Goal: Book appointment/travel/reservation

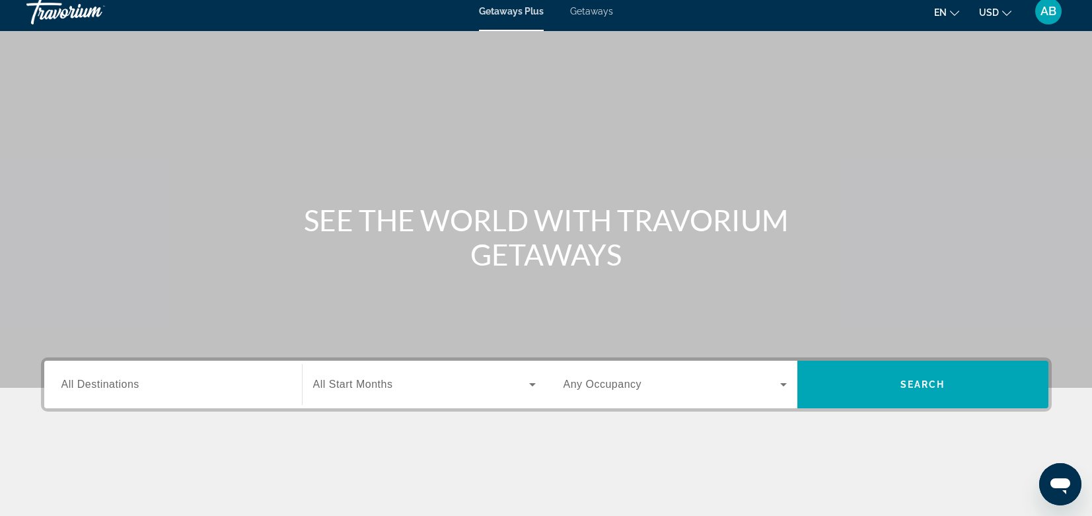
scroll to position [3, 0]
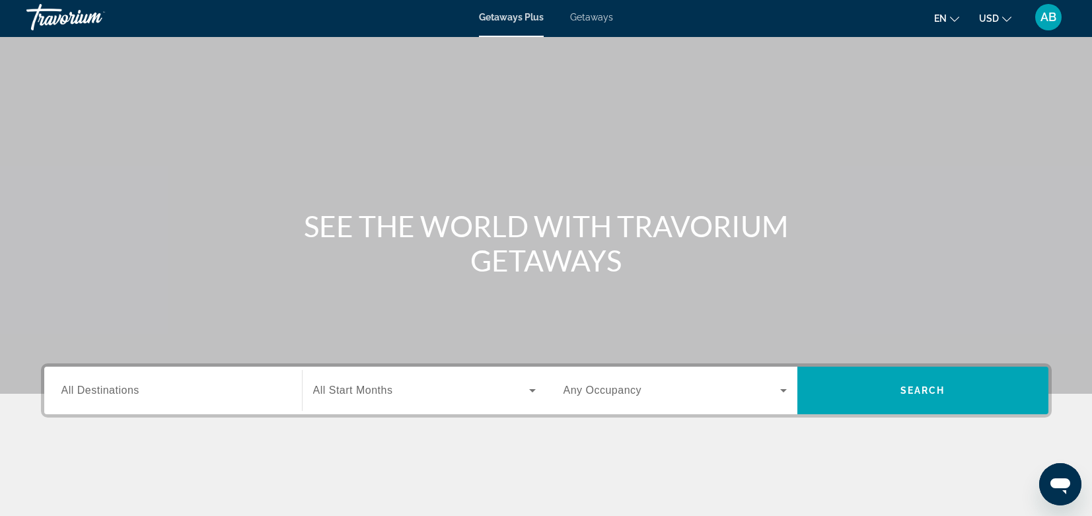
click at [604, 15] on span "Getaways" at bounding box center [591, 17] width 43 height 11
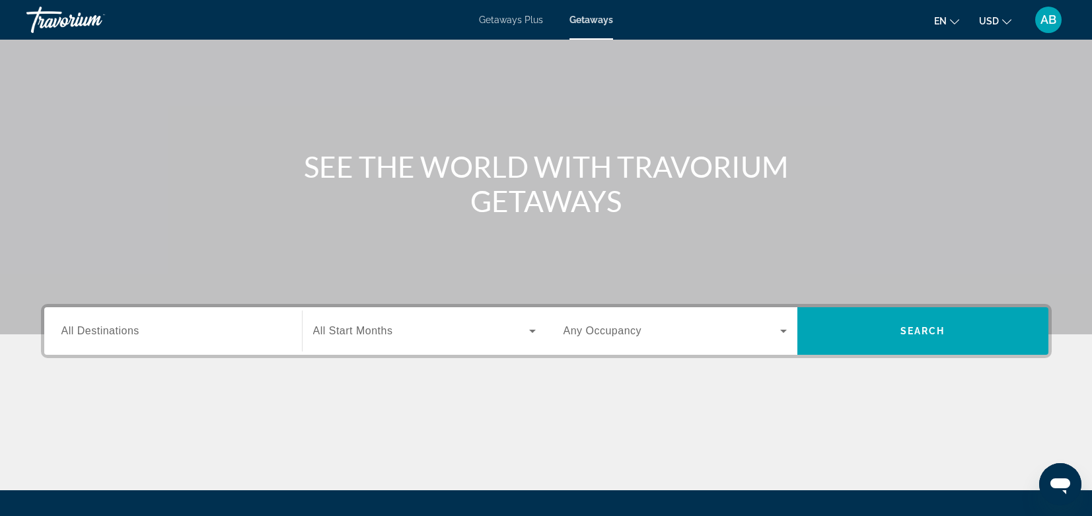
scroll to position [71, 0]
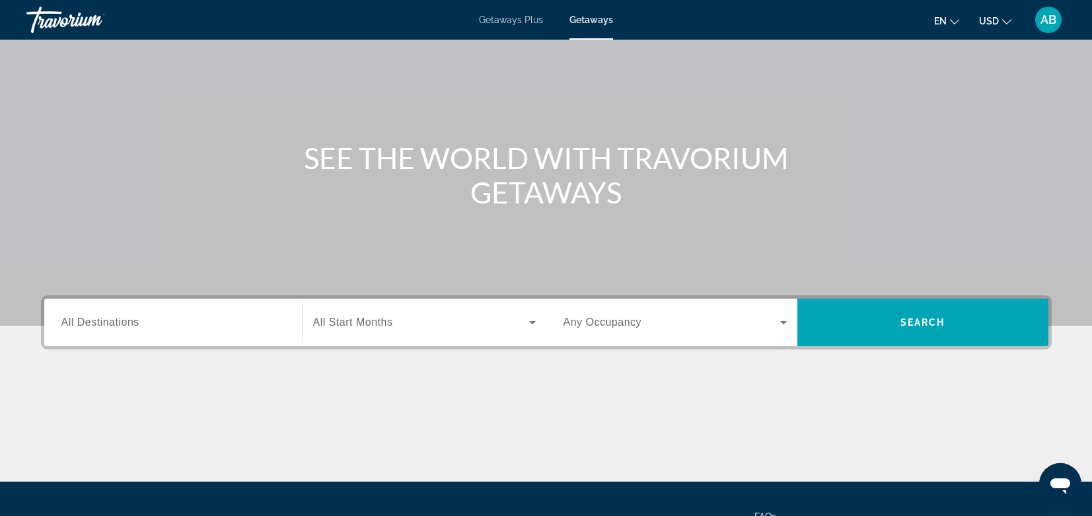
click at [94, 320] on span "All Destinations" at bounding box center [100, 321] width 78 height 11
click at [94, 320] on input "Destination All Destinations" at bounding box center [172, 323] width 223 height 16
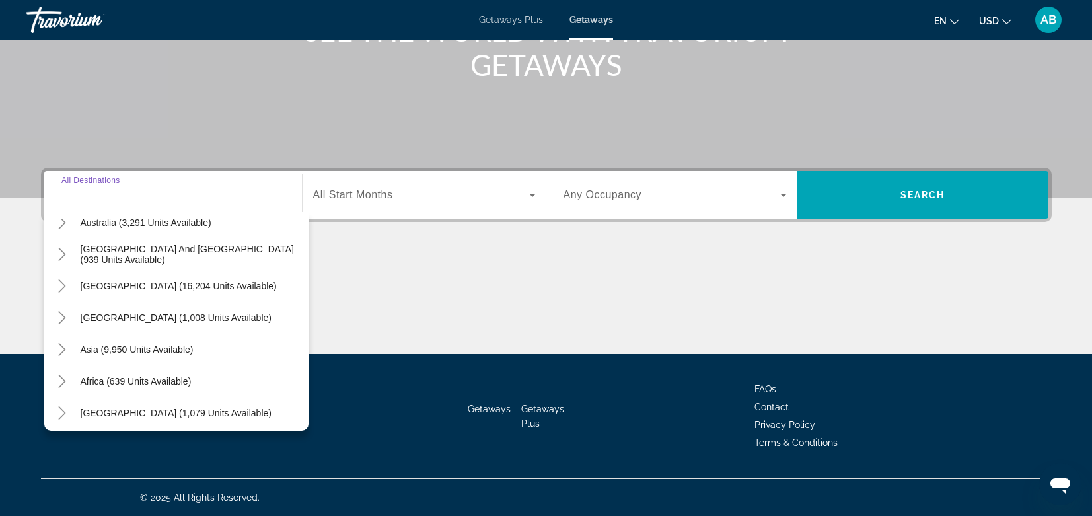
scroll to position [214, 0]
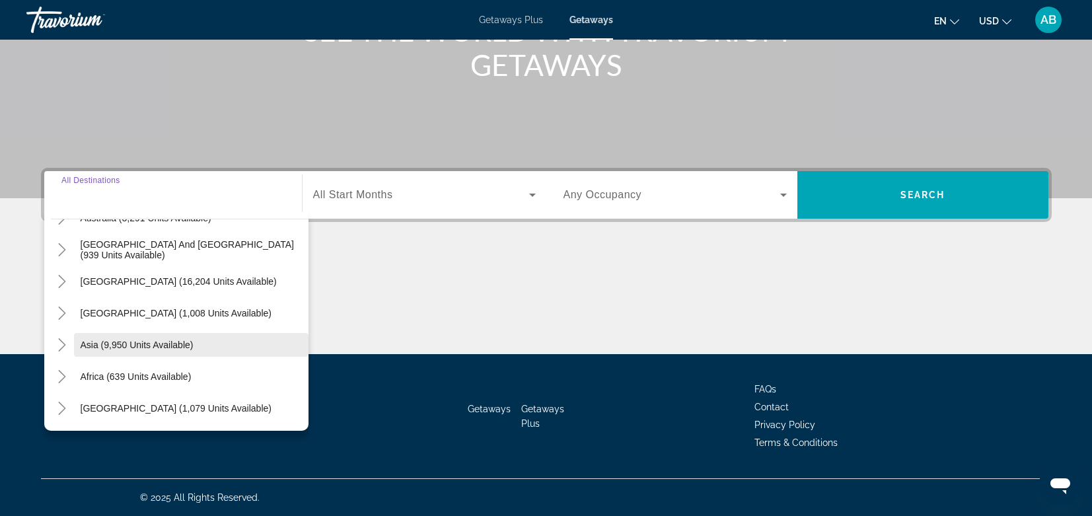
click at [87, 342] on span "Asia (9,950 units available)" at bounding box center [137, 344] width 113 height 11
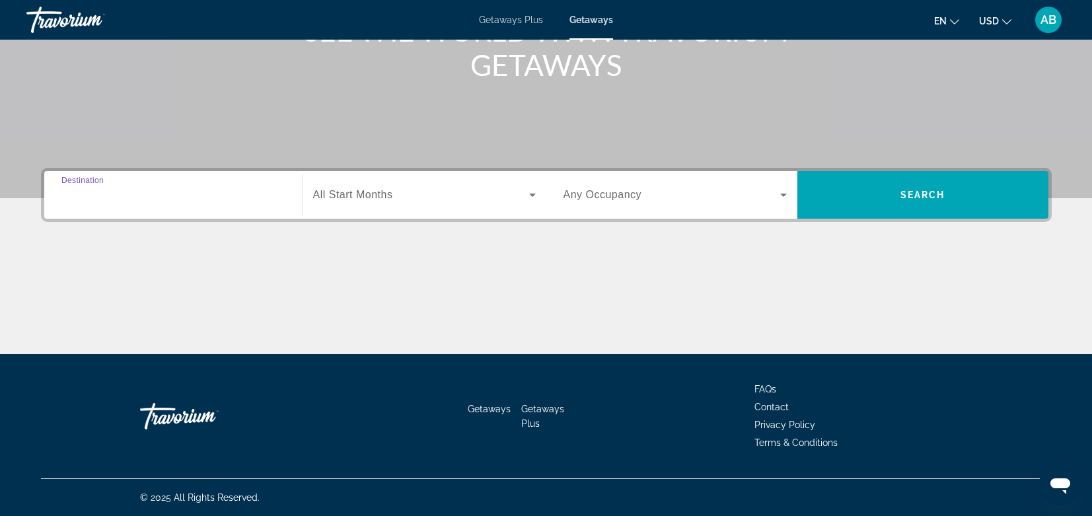
type input "**********"
click at [475, 197] on span "Search widget" at bounding box center [421, 195] width 216 height 16
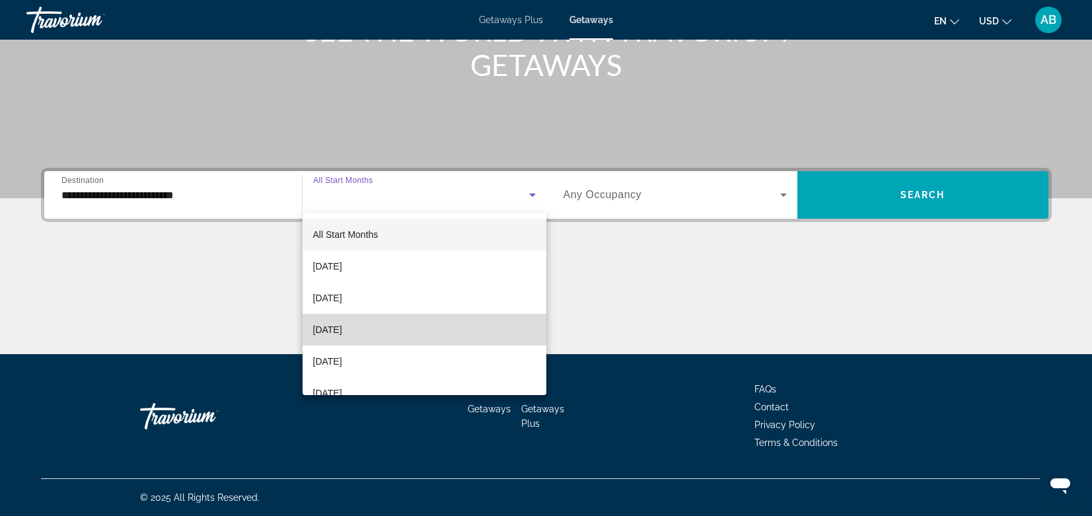
click at [382, 326] on mat-option "[DATE]" at bounding box center [424, 330] width 244 height 32
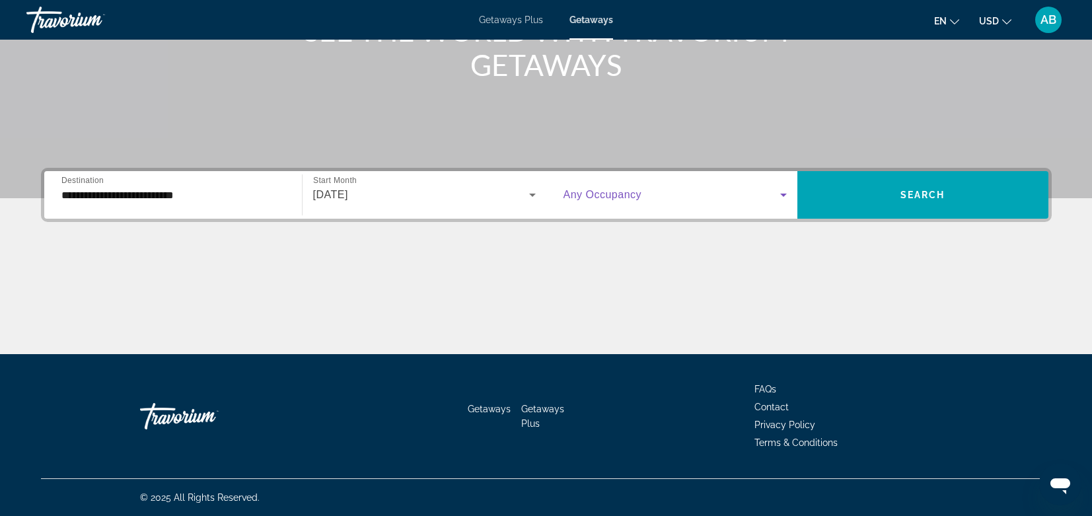
click at [722, 195] on span "Search widget" at bounding box center [671, 195] width 217 height 16
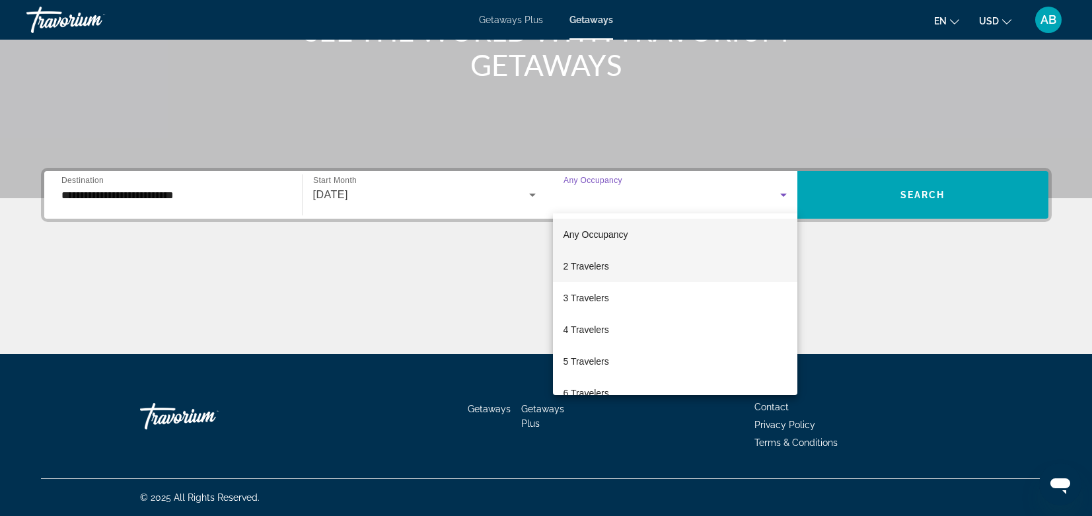
click at [700, 265] on mat-option "2 Travelers" at bounding box center [675, 266] width 244 height 32
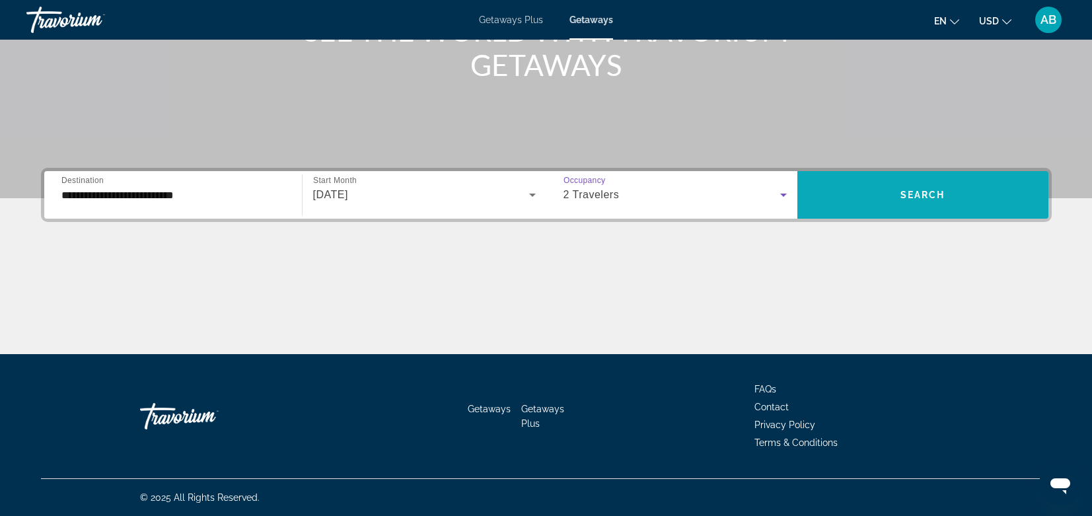
click at [894, 194] on span "Search widget" at bounding box center [922, 195] width 251 height 32
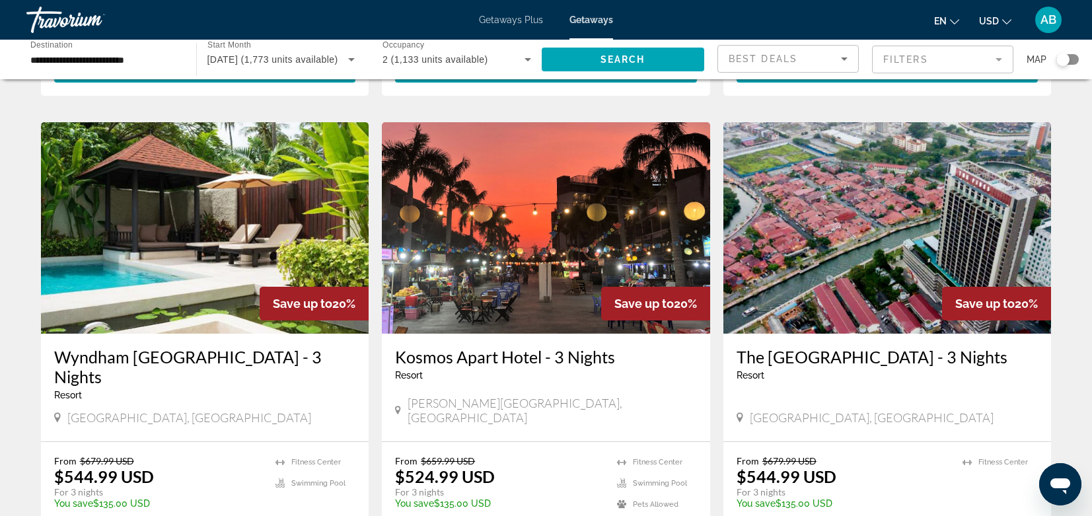
scroll to position [1390, 0]
